Goal: Transaction & Acquisition: Purchase product/service

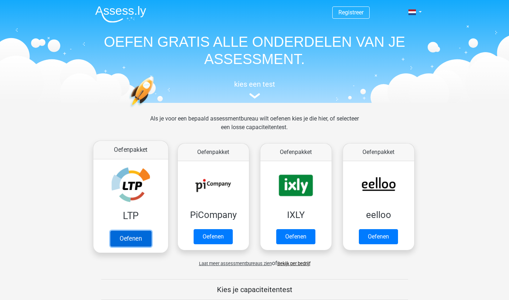
click at [138, 235] on link "Oefenen" at bounding box center [130, 238] width 41 height 16
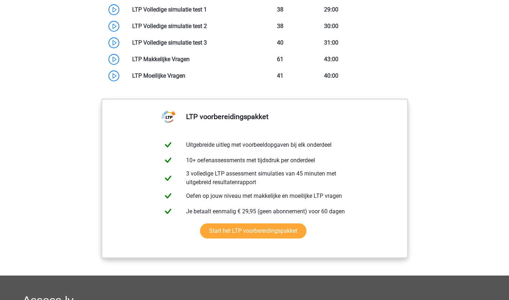
scroll to position [683, 0]
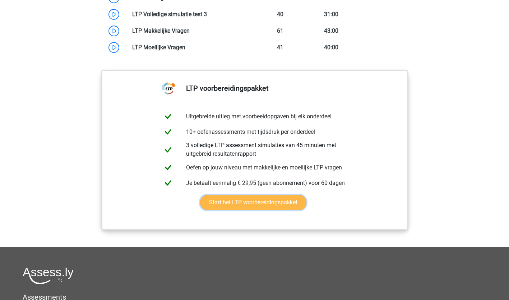
click at [235, 205] on link "Start het LTP voorbereidingspakket" at bounding box center [253, 202] width 106 height 15
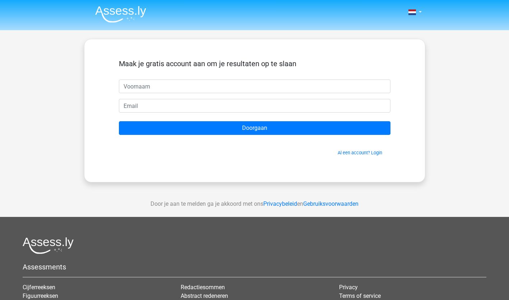
click at [165, 82] on input "text" at bounding box center [255, 86] width 272 height 14
type input "R.S."
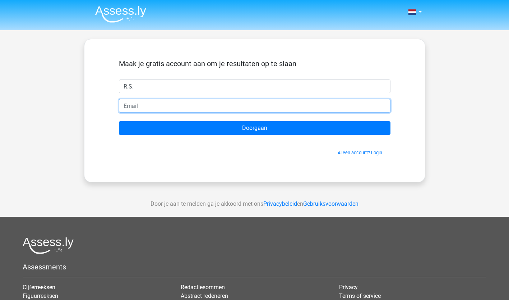
click at [153, 105] on input "email" at bounding box center [255, 106] width 272 height 14
type input "[EMAIL_ADDRESS][DOMAIN_NAME]"
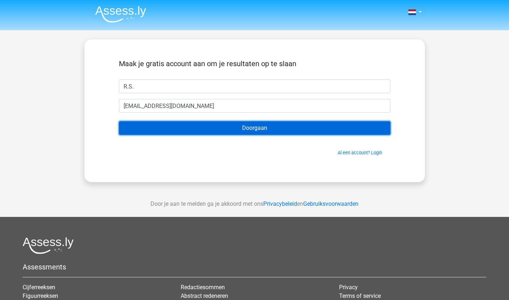
click at [210, 124] on input "Doorgaan" at bounding box center [255, 128] width 272 height 14
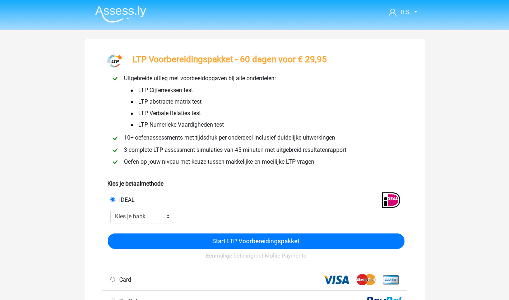
scroll to position [72, 0]
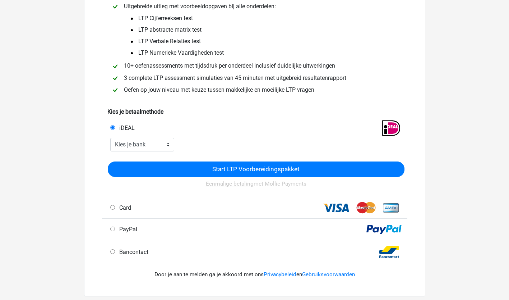
click at [170, 211] on div "Card" at bounding box center [181, 207] width 153 height 9
click at [116, 207] on label "Card" at bounding box center [123, 207] width 15 height 9
click at [115, 207] on input "Card" at bounding box center [112, 207] width 5 height 5
radio input "true"
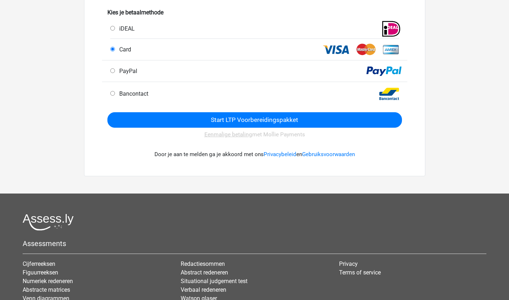
scroll to position [180, 0]
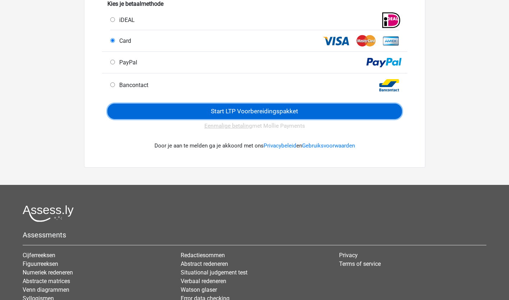
click at [225, 114] on input "Start LTP Voorbereidingspakket" at bounding box center [254, 111] width 295 height 15
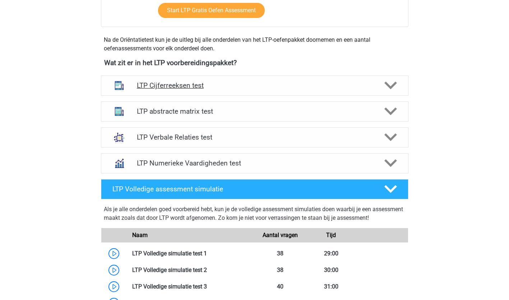
scroll to position [395, 0]
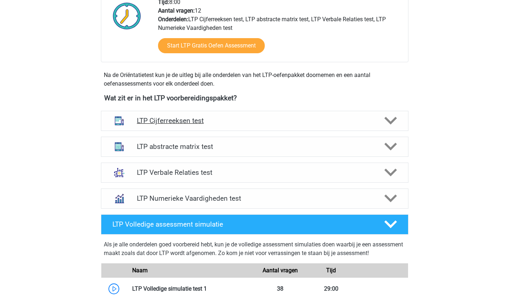
click at [169, 121] on h4 "LTP Cijferreeksen test" at bounding box center [254, 120] width 235 height 8
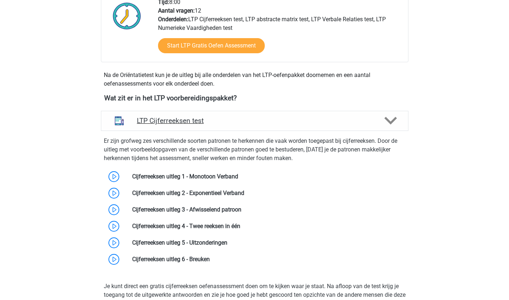
click at [169, 121] on h4 "LTP Cijferreeksen test" at bounding box center [254, 120] width 235 height 8
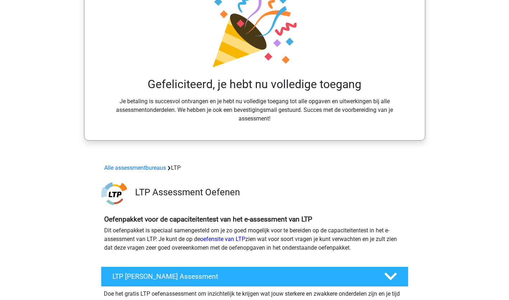
scroll to position [0, 0]
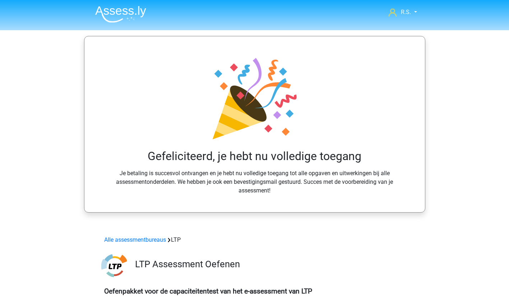
click at [407, 18] on nav "R.S. r.chharran@icloud.com Nederlands" at bounding box center [254, 12] width 331 height 23
click at [407, 13] on span "R.S." at bounding box center [406, 12] width 10 height 7
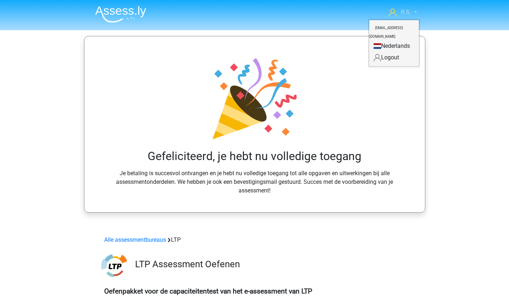
click at [407, 13] on span "R.S." at bounding box center [406, 12] width 10 height 7
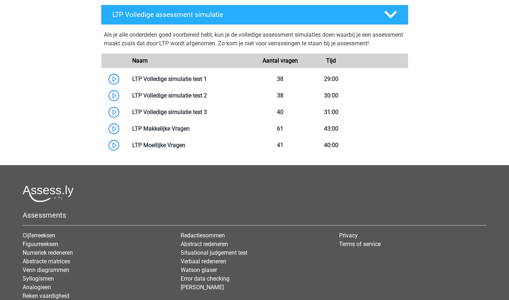
scroll to position [611, 0]
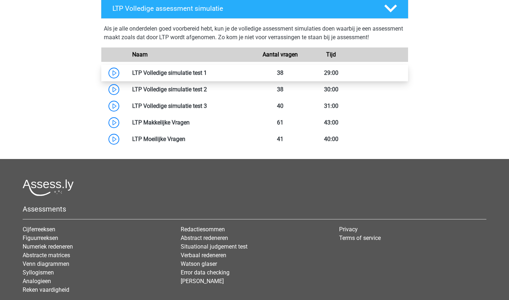
click at [207, 69] on link at bounding box center [207, 72] width 0 height 7
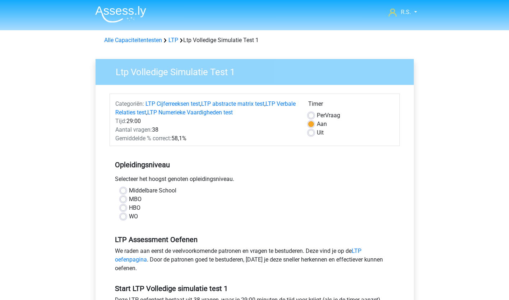
click at [139, 208] on label "HBO" at bounding box center [135, 207] width 12 height 9
click at [126, 208] on input "HBO" at bounding box center [123, 206] width 6 height 7
radio input "true"
click at [135, 198] on label "MBO" at bounding box center [135, 199] width 13 height 9
click at [126, 198] on input "MBO" at bounding box center [123, 198] width 6 height 7
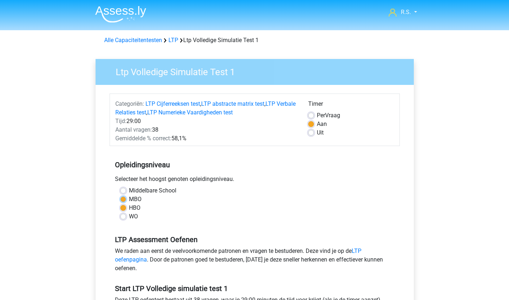
radio input "true"
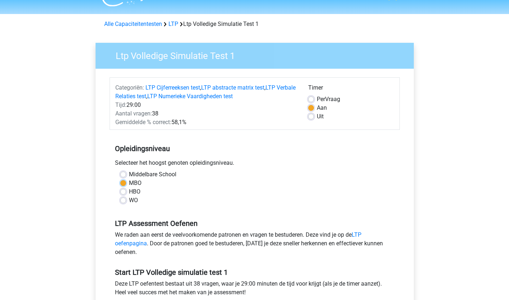
scroll to position [36, 0]
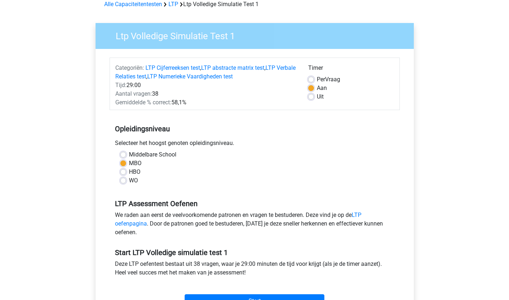
click at [137, 171] on label "HBO" at bounding box center [135, 171] width 12 height 9
click at [126, 171] on input "HBO" at bounding box center [123, 170] width 6 height 7
radio input "true"
click at [139, 167] on label "MBO" at bounding box center [135, 163] width 13 height 9
click at [126, 166] on input "MBO" at bounding box center [123, 162] width 6 height 7
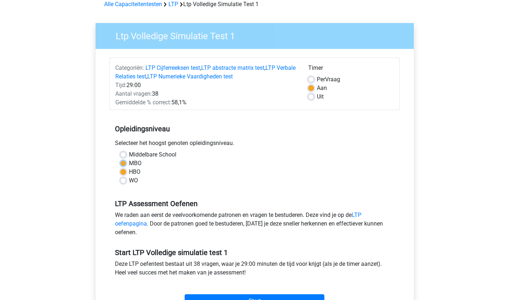
radio input "true"
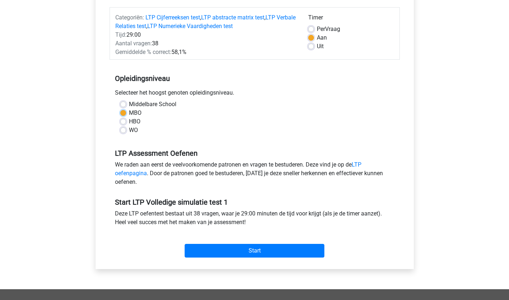
scroll to position [144, 0]
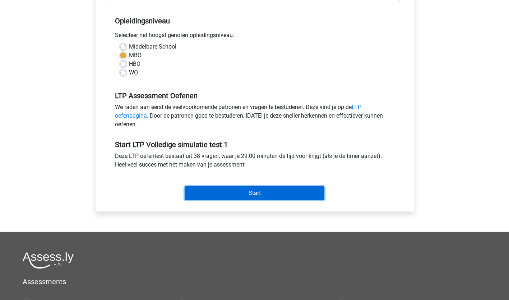
click at [249, 193] on input "Start" at bounding box center [255, 193] width 140 height 14
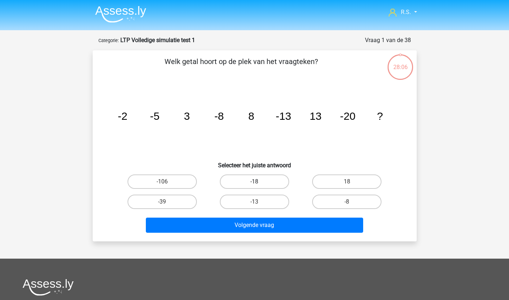
click at [273, 183] on label "-18" at bounding box center [254, 181] width 69 height 14
click at [259, 183] on input "-18" at bounding box center [256, 184] width 5 height 5
radio input "true"
click at [273, 183] on label "-18" at bounding box center [254, 181] width 69 height 14
click at [259, 183] on input "-18" at bounding box center [256, 184] width 5 height 5
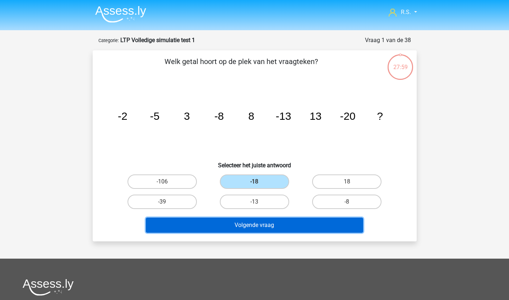
click at [290, 226] on button "Volgende vraag" at bounding box center [254, 224] width 217 height 15
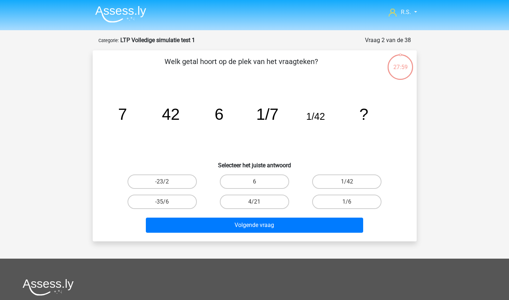
scroll to position [36, 0]
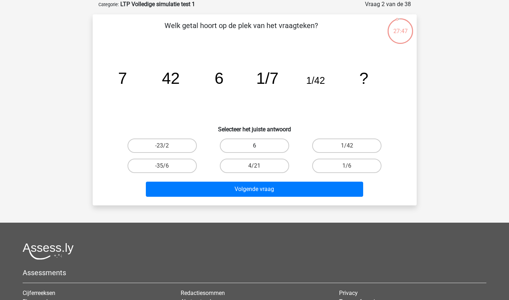
click at [268, 143] on label "6" at bounding box center [254, 145] width 69 height 14
click at [259, 146] on input "6" at bounding box center [256, 148] width 5 height 5
radio input "true"
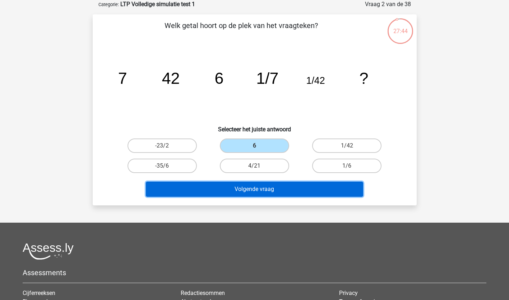
click at [267, 190] on button "Volgende vraag" at bounding box center [254, 189] width 217 height 15
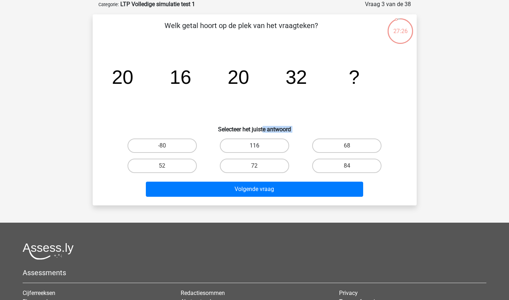
drag, startPoint x: 261, startPoint y: 137, endPoint x: 260, endPoint y: 141, distance: 4.8
click at [260, 141] on div "Welk getal hoort op de plek van het vraagteken? image/svg+xml 20 16 20 32 ? Sel…" at bounding box center [255, 109] width 318 height 179
drag, startPoint x: 260, startPoint y: 141, endPoint x: 300, endPoint y: 173, distance: 51.5
click at [300, 173] on div "72" at bounding box center [254, 166] width 92 height 20
click at [337, 149] on label "68" at bounding box center [346, 145] width 69 height 14
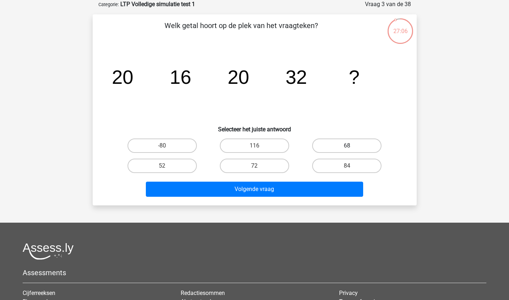
click at [347, 149] on input "68" at bounding box center [349, 148] width 5 height 5
radio input "true"
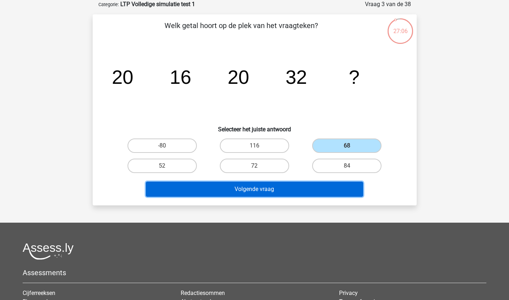
click at [298, 194] on button "Volgende vraag" at bounding box center [254, 189] width 217 height 15
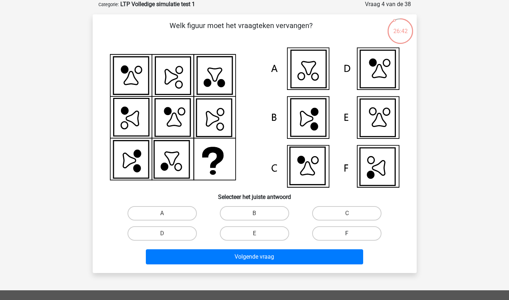
click at [346, 231] on label "F" at bounding box center [346, 233] width 69 height 14
click at [347, 233] on input "F" at bounding box center [349, 235] width 5 height 5
radio input "true"
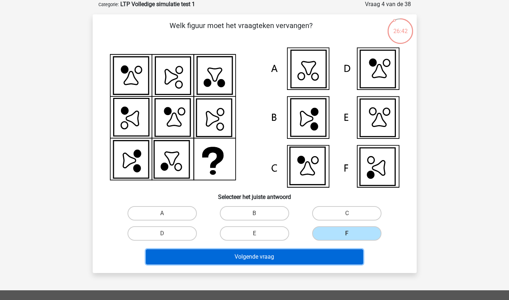
click at [316, 259] on button "Volgende vraag" at bounding box center [254, 256] width 217 height 15
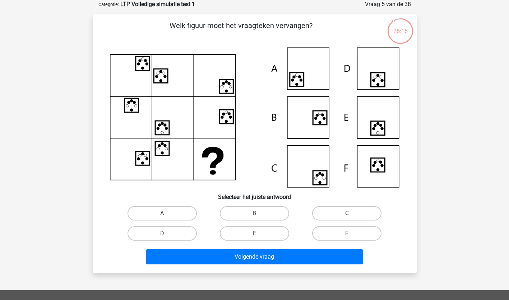
click at [299, 80] on icon at bounding box center [297, 80] width 14 height 14
click at [179, 210] on label "A" at bounding box center [162, 213] width 69 height 14
click at [167, 213] on input "A" at bounding box center [164, 215] width 5 height 5
radio input "true"
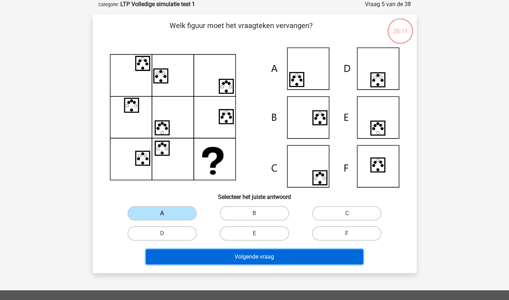
click at [199, 255] on button "Volgende vraag" at bounding box center [254, 256] width 217 height 15
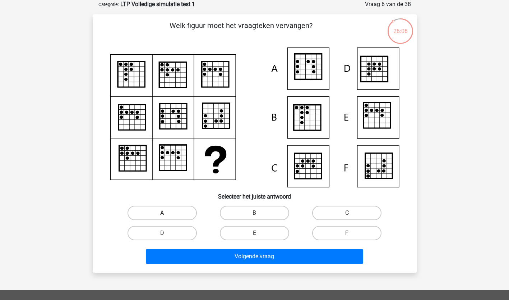
click at [185, 217] on label "A" at bounding box center [162, 213] width 69 height 14
click at [167, 217] on input "A" at bounding box center [164, 215] width 5 height 5
radio input "true"
click at [380, 170] on icon at bounding box center [378, 170] width 3 height 3
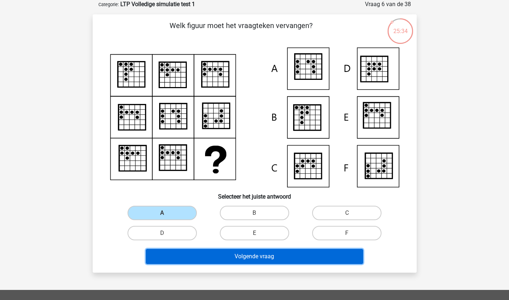
click at [191, 263] on button "Volgende vraag" at bounding box center [254, 256] width 217 height 15
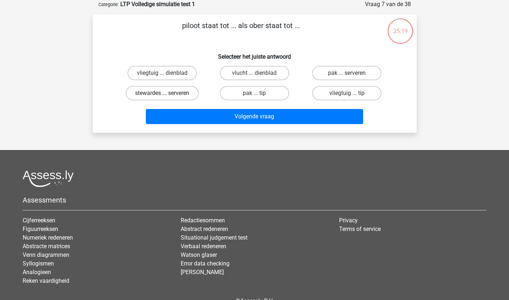
click at [176, 95] on label "stewardes ... serveren" at bounding box center [162, 93] width 73 height 14
click at [167, 95] on input "stewardes ... serveren" at bounding box center [164, 95] width 5 height 5
radio input "true"
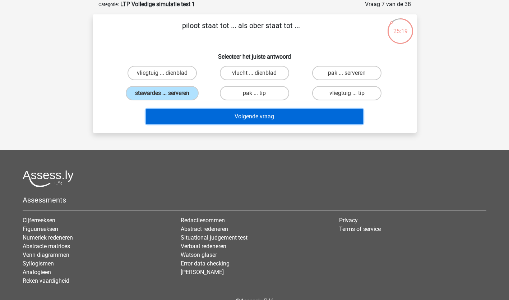
click at [180, 118] on button "Volgende vraag" at bounding box center [254, 116] width 217 height 15
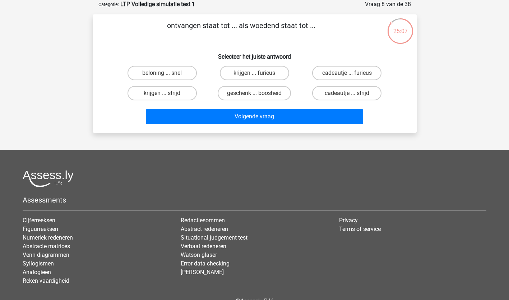
click at [257, 75] on input "krijgen ... furieus" at bounding box center [256, 75] width 5 height 5
radio input "true"
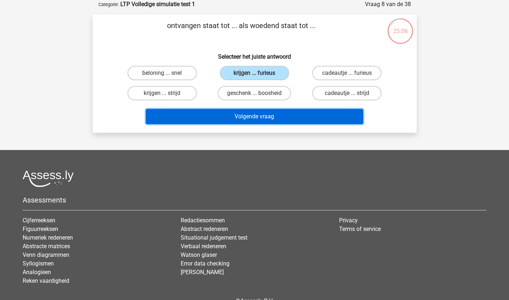
click at [247, 112] on button "Volgende vraag" at bounding box center [254, 116] width 217 height 15
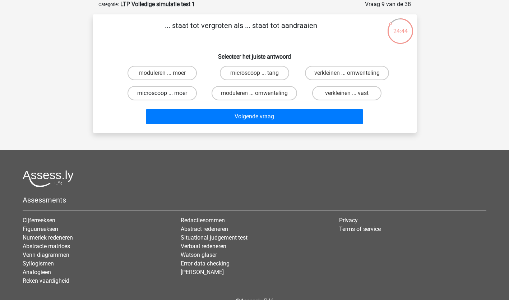
click at [182, 94] on label "microscoop ... moer" at bounding box center [162, 93] width 69 height 14
click at [167, 94] on input "microscoop ... moer" at bounding box center [164, 95] width 5 height 5
radio input "true"
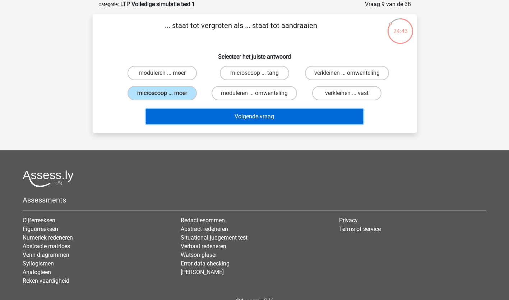
click at [181, 116] on button "Volgende vraag" at bounding box center [254, 116] width 217 height 15
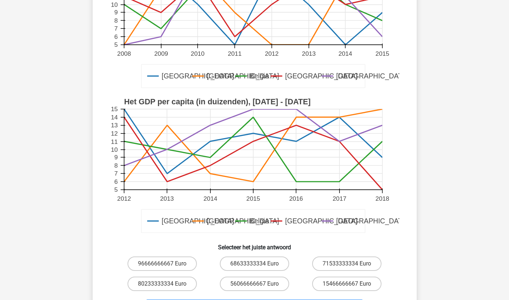
scroll to position [144, 0]
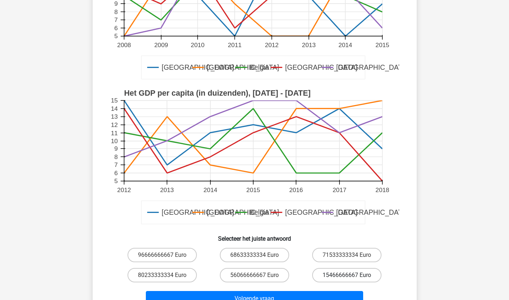
click at [342, 275] on label "15466666667 Euro" at bounding box center [346, 275] width 69 height 14
click at [347, 275] on input "15466666667 Euro" at bounding box center [349, 277] width 5 height 5
radio input "true"
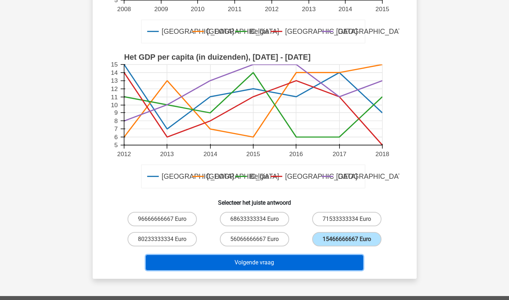
click at [336, 257] on button "Volgende vraag" at bounding box center [254, 262] width 217 height 15
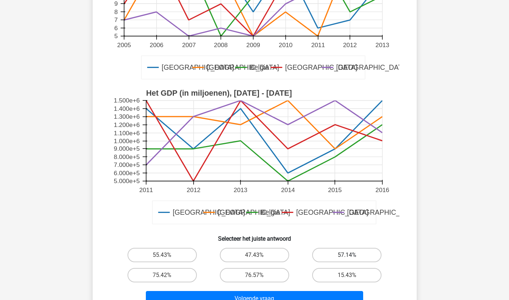
click at [329, 253] on label "57.14%" at bounding box center [346, 255] width 69 height 14
click at [347, 255] on input "57.14%" at bounding box center [349, 257] width 5 height 5
radio input "true"
click at [274, 289] on div "Volgende vraag" at bounding box center [254, 297] width 301 height 24
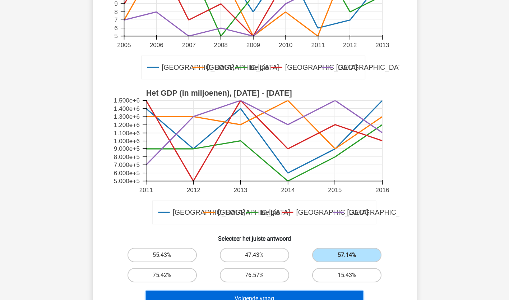
click at [270, 294] on button "Volgende vraag" at bounding box center [254, 298] width 217 height 15
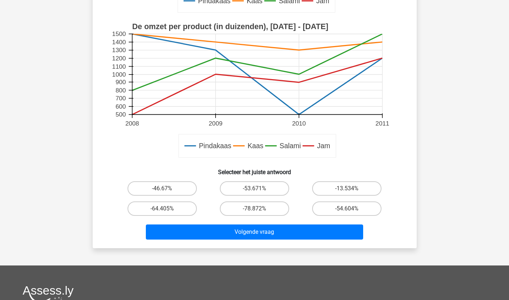
scroll to position [252, 0]
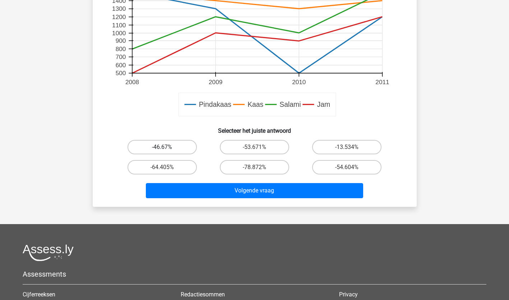
click at [183, 150] on label "-46.67%" at bounding box center [162, 147] width 69 height 14
click at [167, 150] on input "-46.67%" at bounding box center [164, 149] width 5 height 5
radio input "true"
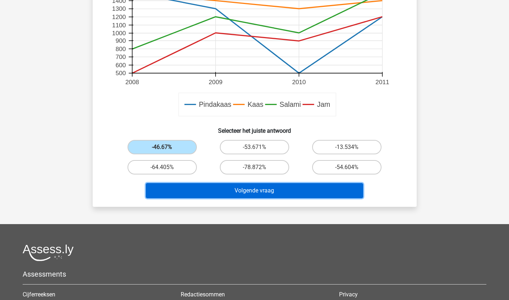
click at [206, 190] on button "Volgende vraag" at bounding box center [254, 190] width 217 height 15
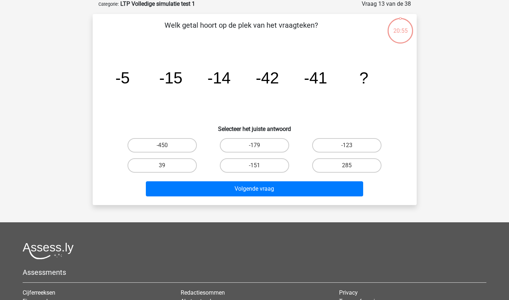
scroll to position [36, 0]
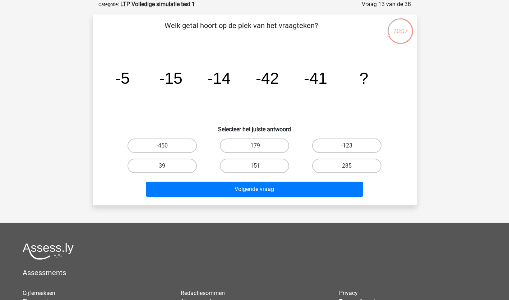
click at [337, 145] on label "-123" at bounding box center [346, 145] width 69 height 14
click at [347, 146] on input "-123" at bounding box center [349, 148] width 5 height 5
radio input "true"
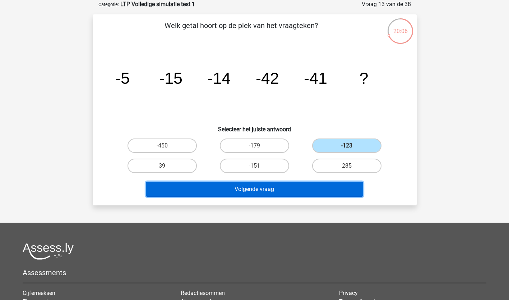
click at [315, 185] on button "Volgende vraag" at bounding box center [254, 189] width 217 height 15
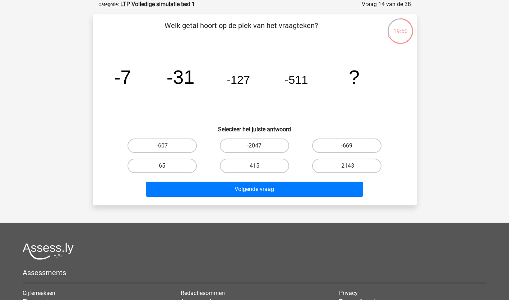
click at [332, 147] on label "-669" at bounding box center [346, 145] width 69 height 14
click at [347, 147] on input "-669" at bounding box center [349, 148] width 5 height 5
radio input "true"
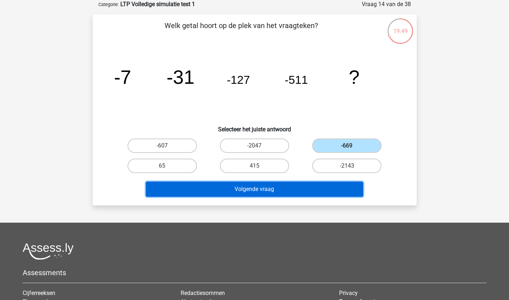
click at [317, 183] on button "Volgende vraag" at bounding box center [254, 189] width 217 height 15
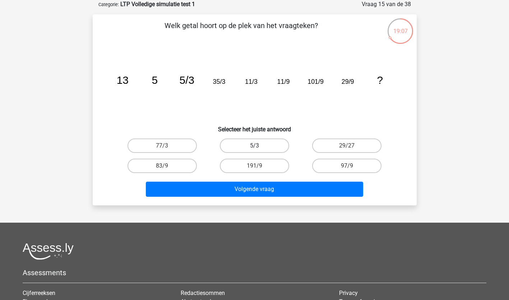
click at [270, 144] on label "5/3" at bounding box center [254, 145] width 69 height 14
click at [259, 146] on input "5/3" at bounding box center [256, 148] width 5 height 5
radio input "true"
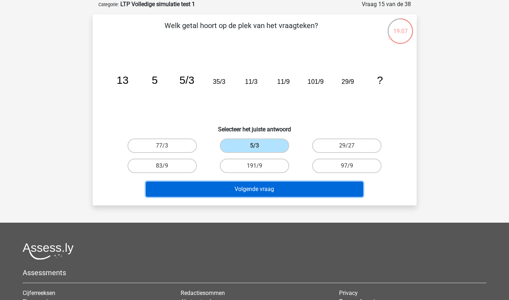
click at [262, 184] on button "Volgende vraag" at bounding box center [254, 189] width 217 height 15
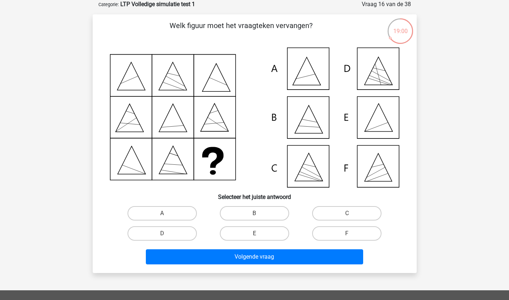
click at [386, 173] on icon at bounding box center [255, 117] width 290 height 140
click at [346, 230] on label "F" at bounding box center [346, 233] width 69 height 14
click at [347, 233] on input "F" at bounding box center [349, 235] width 5 height 5
radio input "true"
click at [313, 69] on icon at bounding box center [255, 117] width 290 height 140
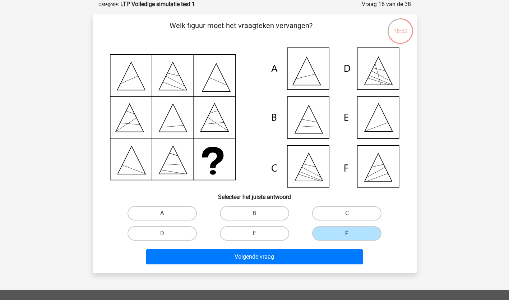
click at [150, 208] on label "A" at bounding box center [162, 213] width 69 height 14
click at [162, 213] on input "A" at bounding box center [164, 215] width 5 height 5
radio input "true"
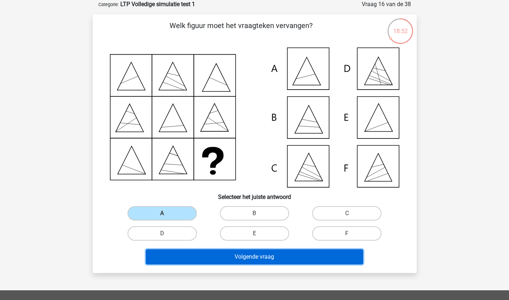
click at [167, 254] on button "Volgende vraag" at bounding box center [254, 256] width 217 height 15
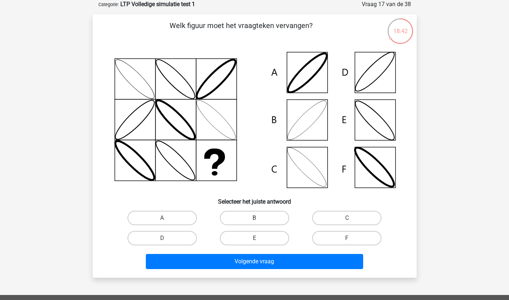
click at [242, 215] on label "B" at bounding box center [254, 218] width 69 height 14
click at [254, 218] on input "B" at bounding box center [256, 220] width 5 height 5
radio input "true"
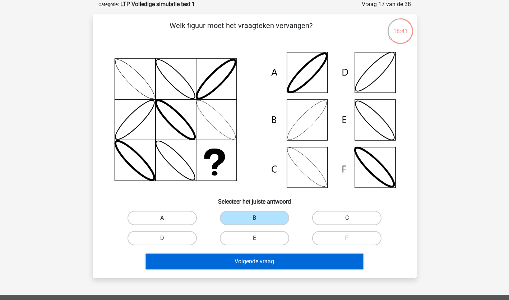
click at [211, 261] on button "Volgende vraag" at bounding box center [254, 261] width 217 height 15
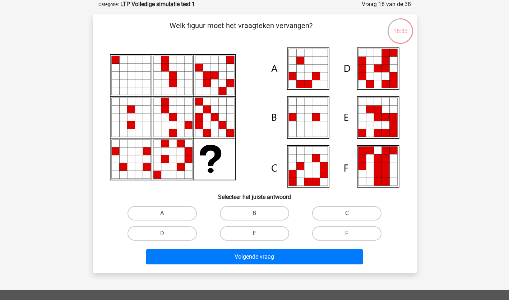
click at [344, 211] on label "C" at bounding box center [346, 213] width 69 height 14
click at [347, 213] on input "C" at bounding box center [349, 215] width 5 height 5
radio input "true"
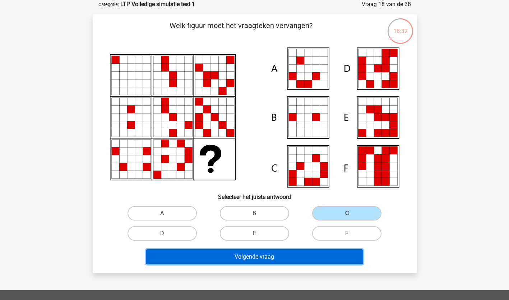
click at [295, 256] on button "Volgende vraag" at bounding box center [254, 256] width 217 height 15
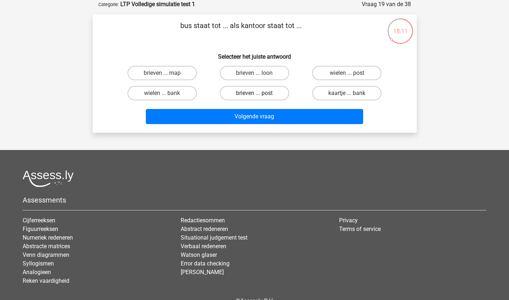
click at [249, 93] on label "brieven ... post" at bounding box center [254, 93] width 69 height 14
click at [254, 93] on input "brieven ... post" at bounding box center [256, 95] width 5 height 5
radio input "true"
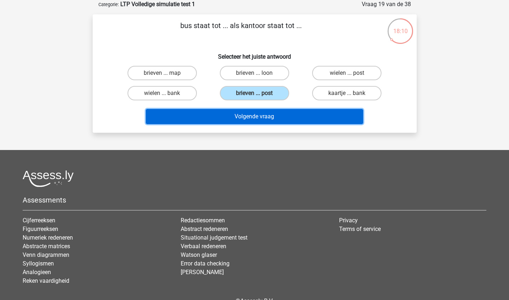
click at [248, 114] on button "Volgende vraag" at bounding box center [254, 116] width 217 height 15
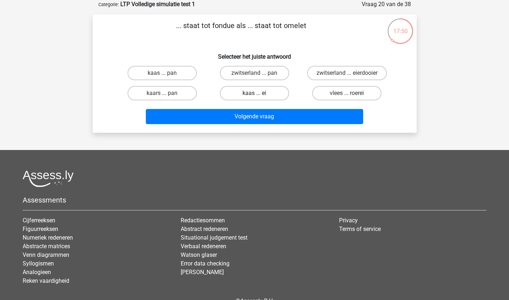
click at [237, 94] on label "kaas ... ei" at bounding box center [254, 93] width 69 height 14
click at [254, 94] on input "kaas ... ei" at bounding box center [256, 95] width 5 height 5
radio input "true"
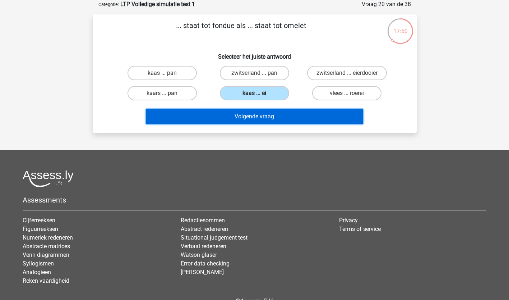
click at [223, 115] on button "Volgende vraag" at bounding box center [254, 116] width 217 height 15
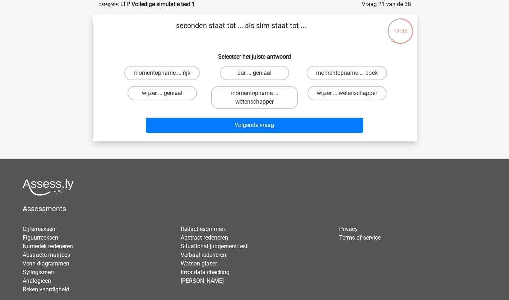
click at [257, 74] on input "uur ... geniaal" at bounding box center [256, 75] width 5 height 5
radio input "true"
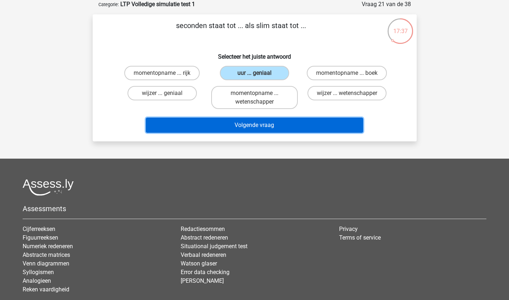
click at [247, 125] on button "Volgende vraag" at bounding box center [254, 125] width 217 height 15
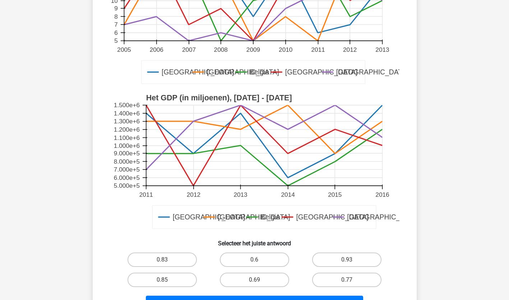
scroll to position [144, 0]
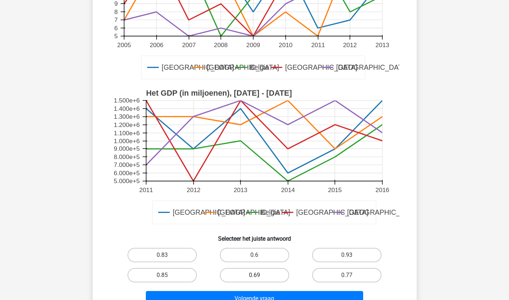
drag, startPoint x: 262, startPoint y: 256, endPoint x: 259, endPoint y: 274, distance: 18.2
click at [262, 257] on label "0.6" at bounding box center [254, 255] width 69 height 14
click at [259, 257] on input "0.6" at bounding box center [256, 257] width 5 height 5
radio input "true"
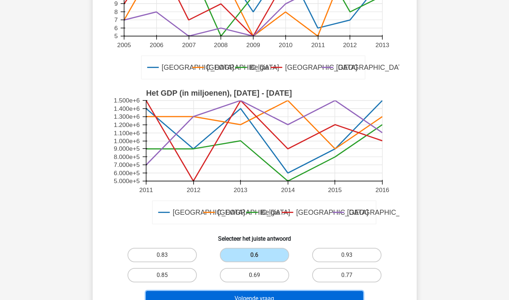
click at [257, 298] on button "Volgende vraag" at bounding box center [254, 298] width 217 height 15
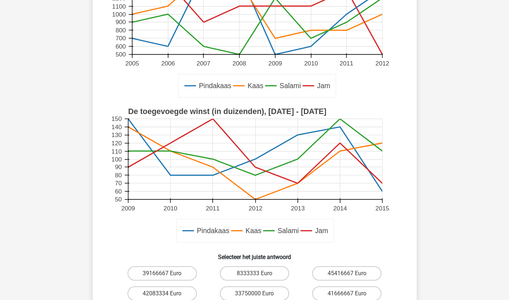
scroll to position [216, 0]
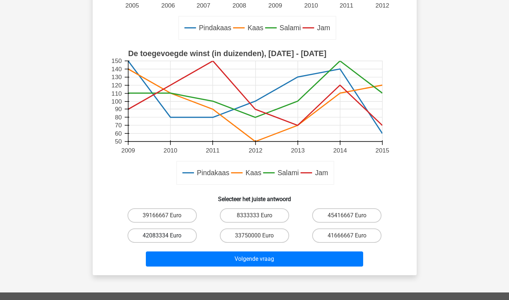
click at [190, 237] on label "42083334 Euro" at bounding box center [162, 235] width 69 height 14
click at [167, 237] on input "42083334 Euro" at bounding box center [164, 237] width 5 height 5
radio input "true"
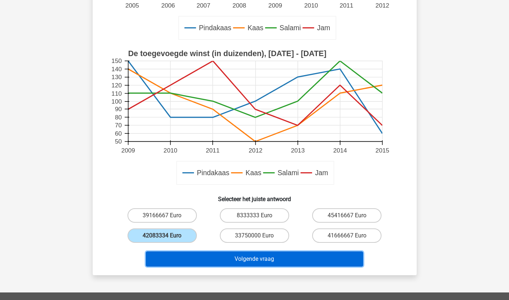
click at [202, 257] on button "Volgende vraag" at bounding box center [254, 258] width 217 height 15
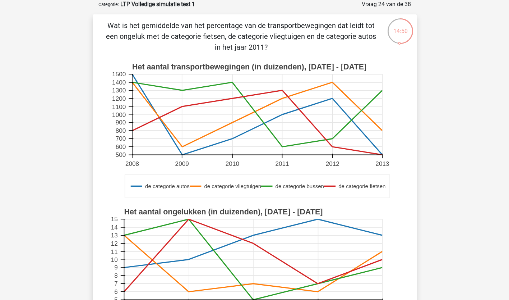
scroll to position [144, 0]
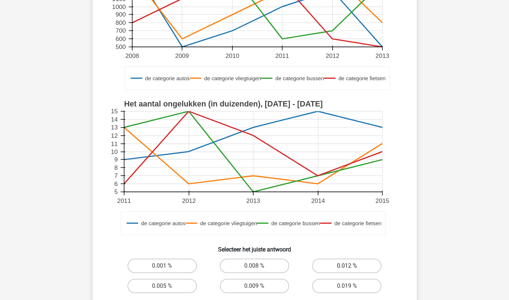
click at [322, 262] on label "0.012 %" at bounding box center [346, 265] width 69 height 14
click at [347, 266] on input "0.012 %" at bounding box center [349, 268] width 5 height 5
radio input "true"
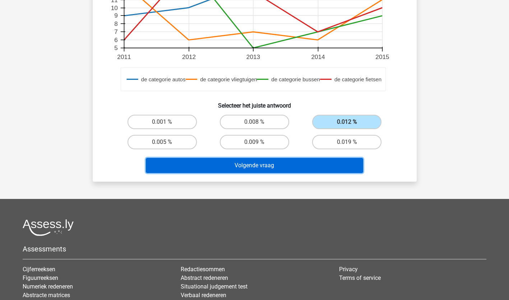
click at [256, 166] on button "Volgende vraag" at bounding box center [254, 165] width 217 height 15
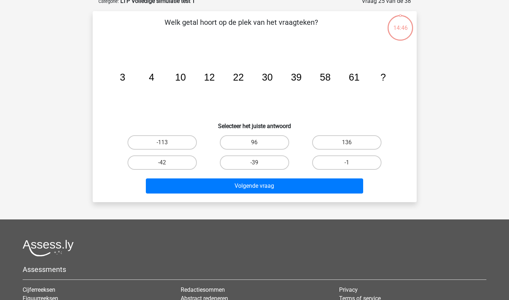
scroll to position [36, 0]
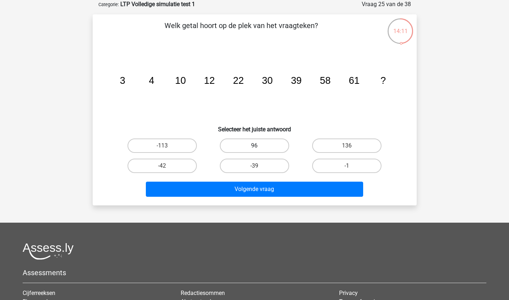
click at [260, 146] on label "96" at bounding box center [254, 145] width 69 height 14
click at [259, 146] on input "96" at bounding box center [256, 148] width 5 height 5
radio input "true"
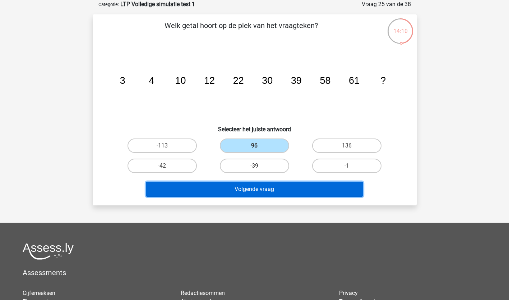
click at [252, 188] on button "Volgende vraag" at bounding box center [254, 189] width 217 height 15
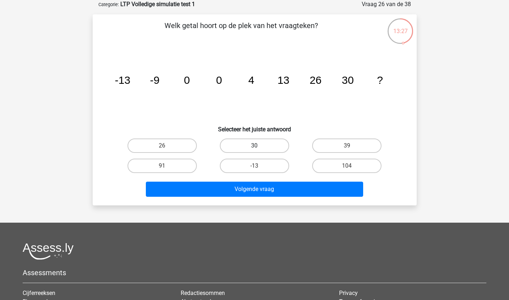
click at [259, 149] on label "30" at bounding box center [254, 145] width 69 height 14
click at [259, 149] on input "30" at bounding box center [256, 148] width 5 height 5
radio input "true"
click at [360, 146] on label "39" at bounding box center [346, 145] width 69 height 14
click at [352, 146] on input "39" at bounding box center [349, 148] width 5 height 5
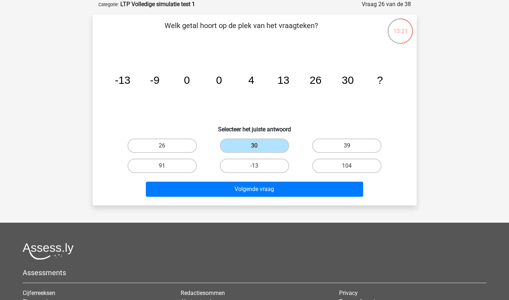
radio input "true"
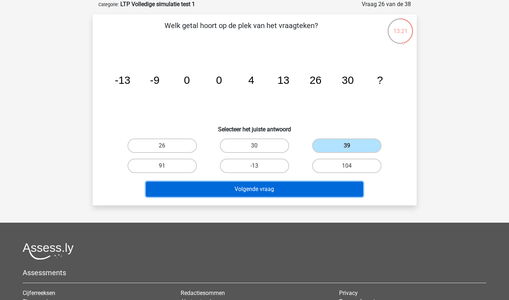
click at [334, 187] on button "Volgende vraag" at bounding box center [254, 189] width 217 height 15
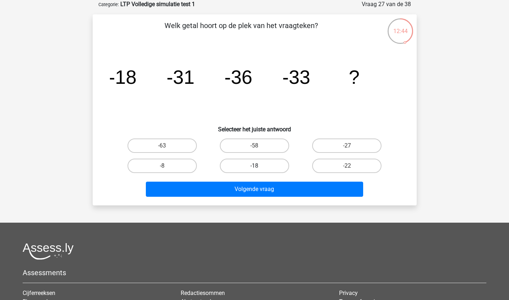
click at [280, 163] on label "-18" at bounding box center [254, 166] width 69 height 14
click at [259, 166] on input "-18" at bounding box center [256, 168] width 5 height 5
radio input "true"
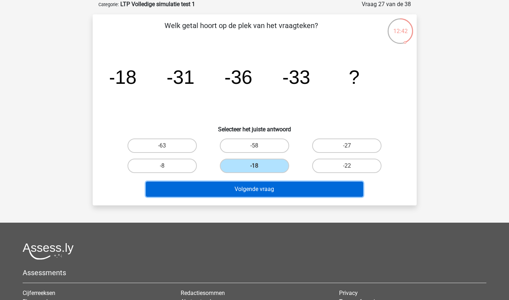
click at [273, 188] on button "Volgende vraag" at bounding box center [254, 189] width 217 height 15
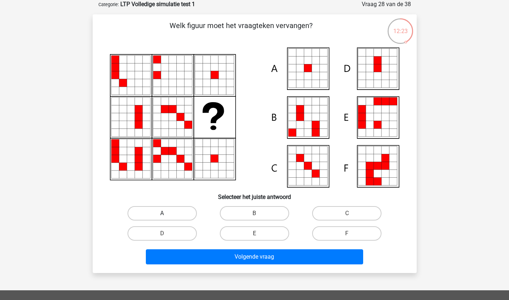
click at [158, 211] on label "A" at bounding box center [162, 213] width 69 height 14
click at [162, 213] on input "A" at bounding box center [164, 215] width 5 height 5
radio input "true"
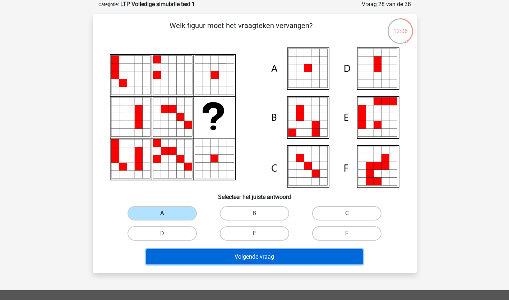
click at [239, 252] on button "Volgende vraag" at bounding box center [254, 256] width 217 height 15
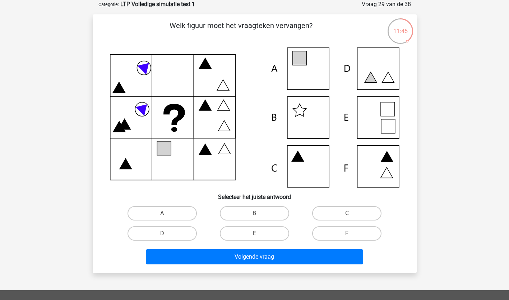
click at [322, 65] on icon at bounding box center [255, 117] width 290 height 140
drag, startPoint x: 171, startPoint y: 208, endPoint x: 169, endPoint y: 226, distance: 18.4
click at [171, 209] on label "A" at bounding box center [162, 213] width 69 height 14
click at [167, 213] on input "A" at bounding box center [164, 215] width 5 height 5
radio input "true"
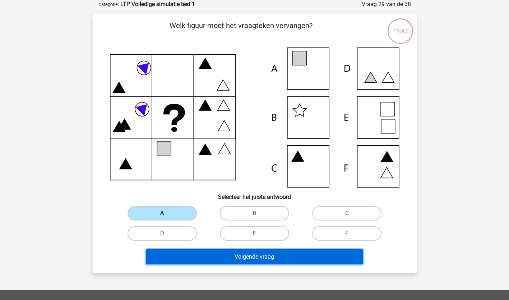
click at [191, 249] on button "Volgende vraag" at bounding box center [254, 256] width 217 height 15
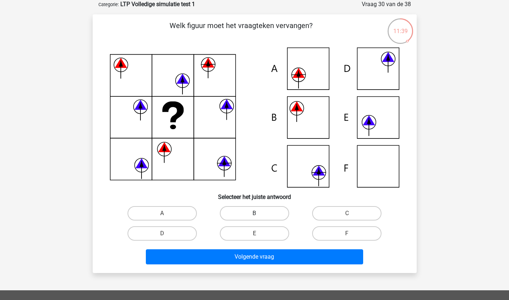
click at [232, 211] on label "B" at bounding box center [254, 213] width 69 height 14
click at [254, 213] on input "B" at bounding box center [256, 215] width 5 height 5
radio input "true"
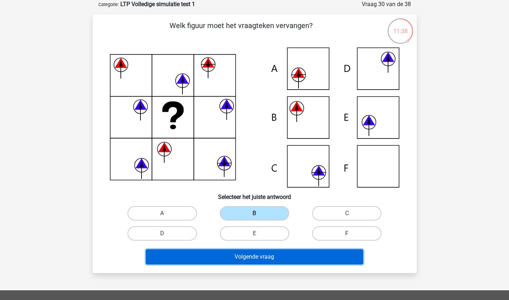
click at [187, 257] on button "Volgende vraag" at bounding box center [254, 256] width 217 height 15
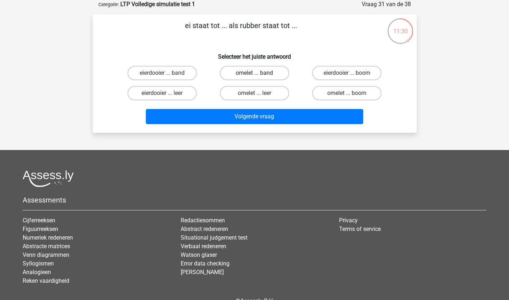
click at [273, 73] on label "omelet ... band" at bounding box center [254, 73] width 69 height 14
click at [259, 73] on input "omelet ... band" at bounding box center [256, 75] width 5 height 5
radio input "true"
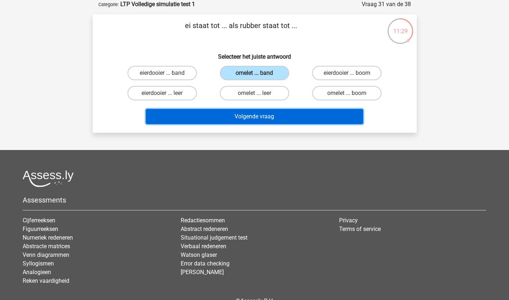
click at [261, 117] on button "Volgende vraag" at bounding box center [254, 116] width 217 height 15
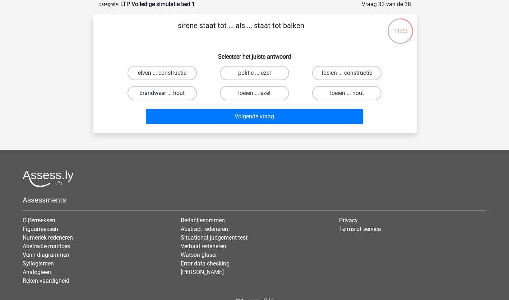
click at [189, 95] on label "brandweer ... hout" at bounding box center [162, 93] width 69 height 14
click at [167, 95] on input "brandweer ... hout" at bounding box center [164, 95] width 5 height 5
radio input "true"
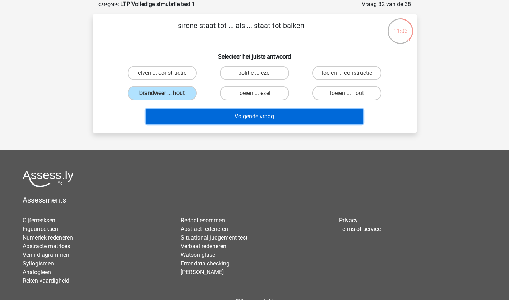
click at [202, 115] on button "Volgende vraag" at bounding box center [254, 116] width 217 height 15
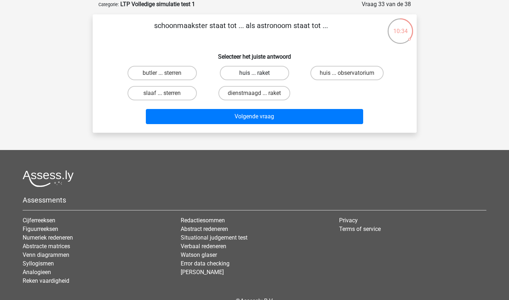
click at [266, 73] on label "huis ... raket" at bounding box center [254, 73] width 69 height 14
click at [259, 73] on input "huis ... raket" at bounding box center [256, 75] width 5 height 5
radio input "true"
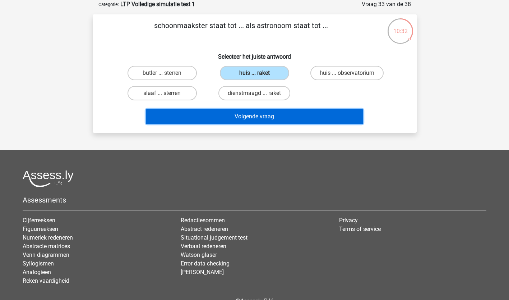
click at [266, 119] on button "Volgende vraag" at bounding box center [254, 116] width 217 height 15
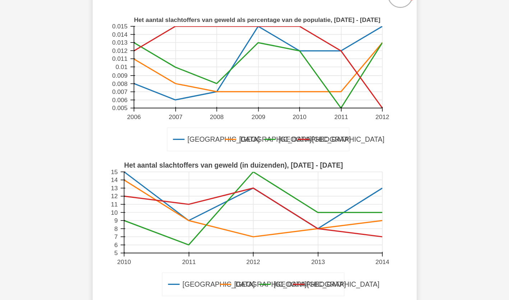
scroll to position [144, 0]
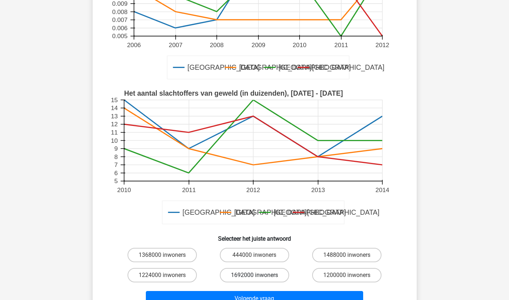
click at [245, 276] on label "1692000 inwoners" at bounding box center [254, 275] width 69 height 14
click at [254, 276] on input "1692000 inwoners" at bounding box center [256, 277] width 5 height 5
radio input "true"
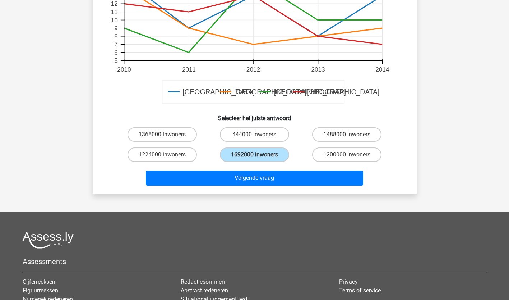
scroll to position [288, 0]
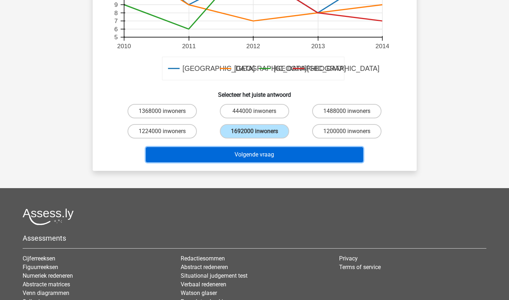
click at [276, 154] on button "Volgende vraag" at bounding box center [254, 154] width 217 height 15
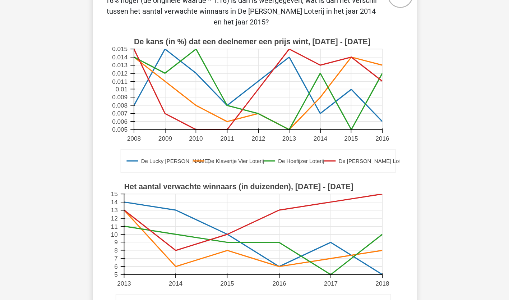
scroll to position [180, 0]
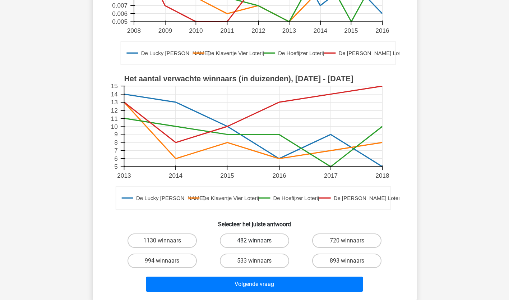
click at [266, 242] on label "482 winnaars" at bounding box center [254, 240] width 69 height 14
click at [259, 242] on input "482 winnaars" at bounding box center [256, 242] width 5 height 5
radio input "true"
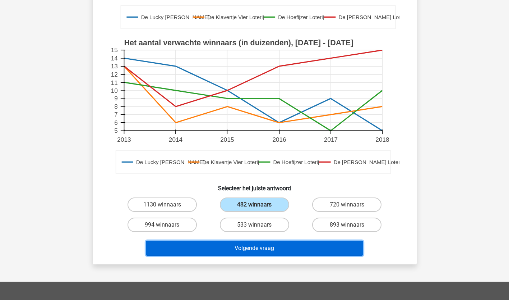
click at [261, 251] on button "Volgende vraag" at bounding box center [254, 247] width 217 height 15
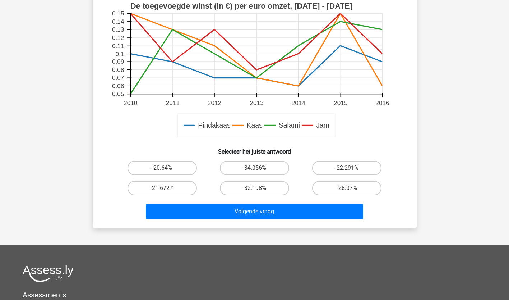
scroll to position [288, 0]
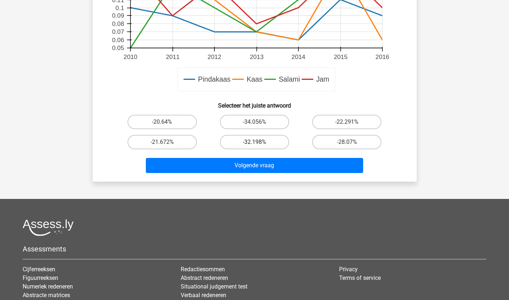
click at [259, 142] on label "-32.198%" at bounding box center [254, 142] width 69 height 14
click at [259, 142] on input "-32.198%" at bounding box center [256, 144] width 5 height 5
radio input "true"
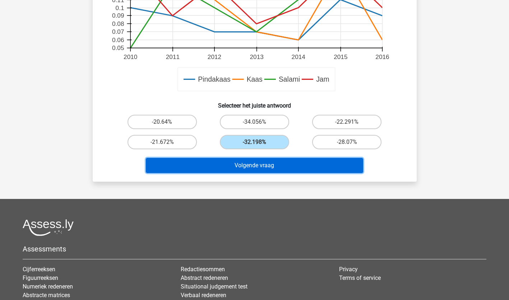
click at [263, 161] on button "Volgende vraag" at bounding box center [254, 165] width 217 height 15
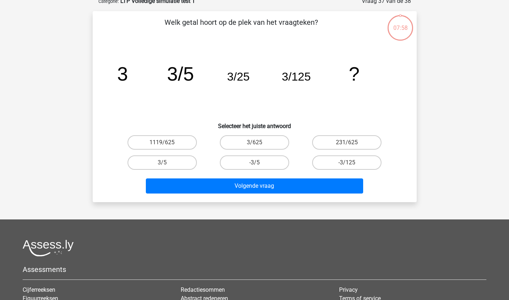
scroll to position [36, 0]
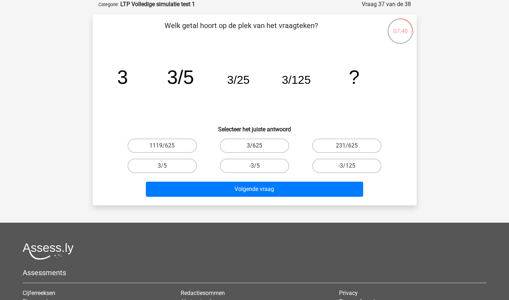
click at [273, 148] on label "3/625" at bounding box center [254, 145] width 69 height 14
click at [259, 148] on input "3/625" at bounding box center [256, 148] width 5 height 5
radio input "true"
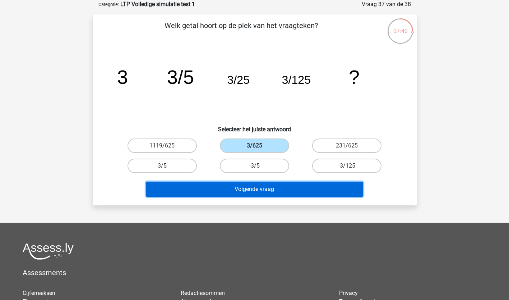
click at [271, 187] on button "Volgende vraag" at bounding box center [254, 189] width 217 height 15
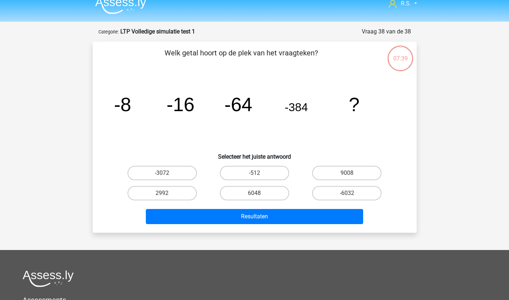
scroll to position [0, 0]
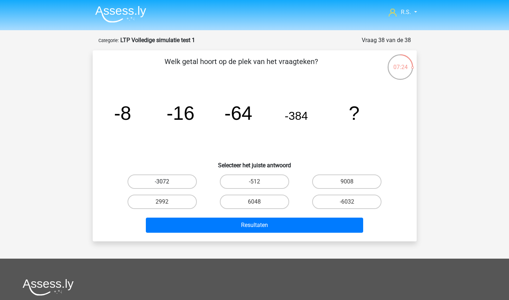
click at [175, 183] on label "-3072" at bounding box center [162, 181] width 69 height 14
click at [167, 183] on input "-3072" at bounding box center [164, 184] width 5 height 5
radio input "true"
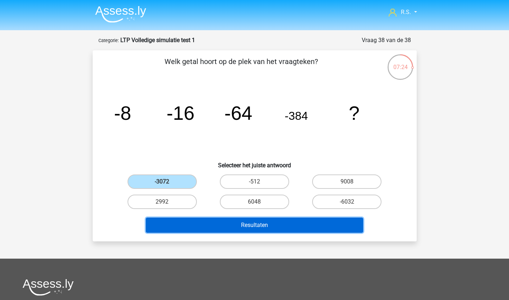
click at [189, 226] on button "Resultaten" at bounding box center [254, 224] width 217 height 15
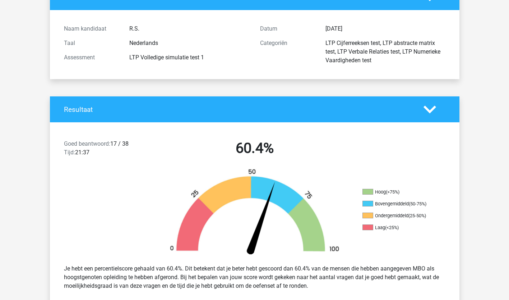
scroll to position [72, 0]
